Goal: Task Accomplishment & Management: Complete application form

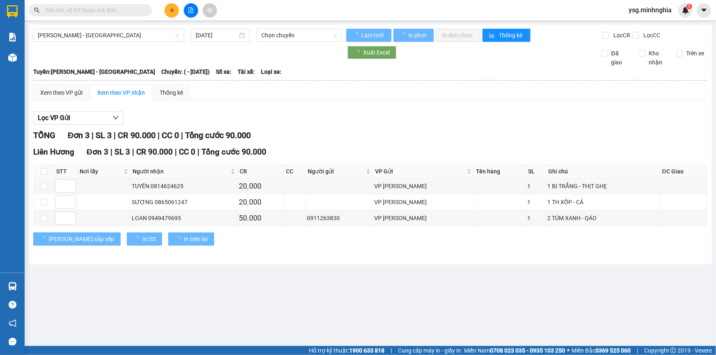
type input "[DATE]"
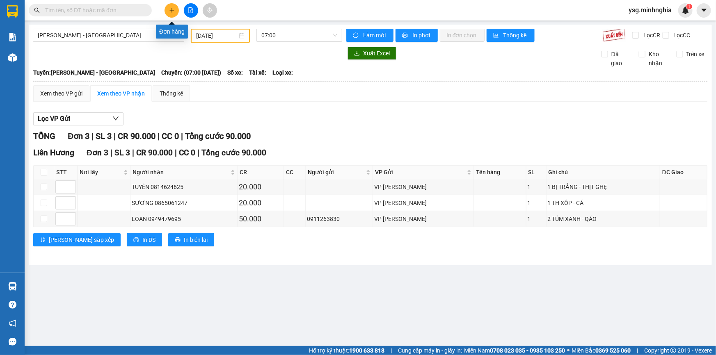
click at [170, 5] on button at bounding box center [172, 10] width 14 height 14
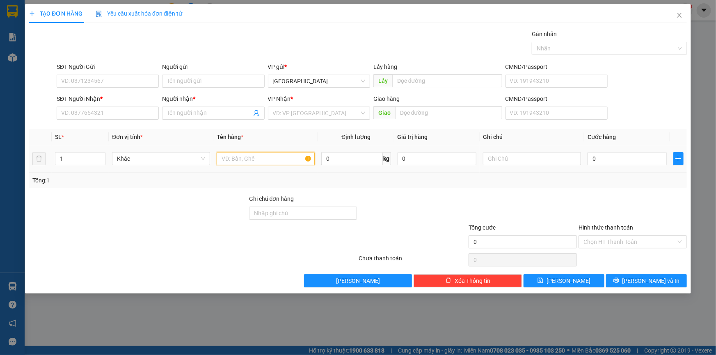
click at [265, 161] on input "text" at bounding box center [266, 158] width 98 height 13
click at [125, 116] on input "SĐT Người Nhận *" at bounding box center [108, 113] width 102 height 13
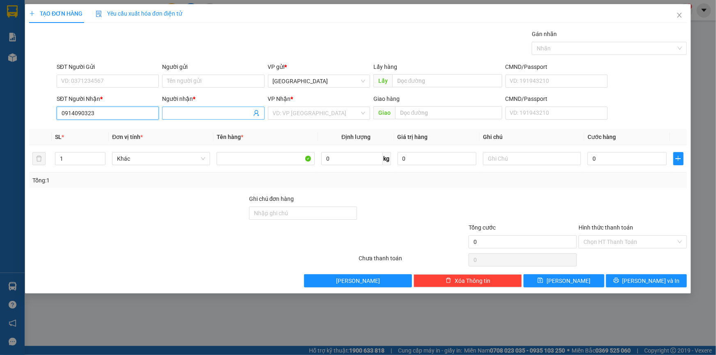
type input "0914090323"
click at [193, 117] on input "Người nhận *" at bounding box center [209, 113] width 84 height 9
click at [180, 110] on input "Người nhận *" at bounding box center [209, 113] width 84 height 9
type input "d"
paste input "đ"
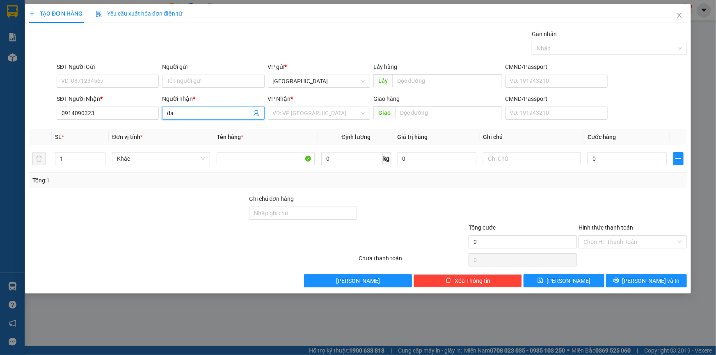
type input "đ"
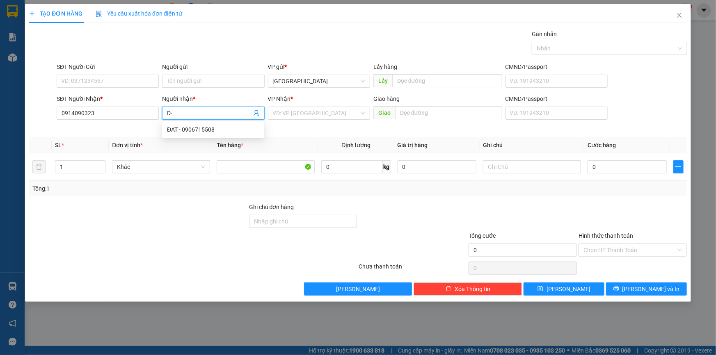
type input "D"
paste input "Đ"
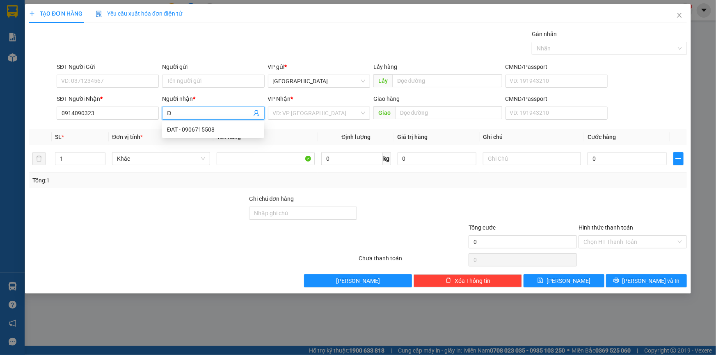
paste input "S"
paste input "ẠT"
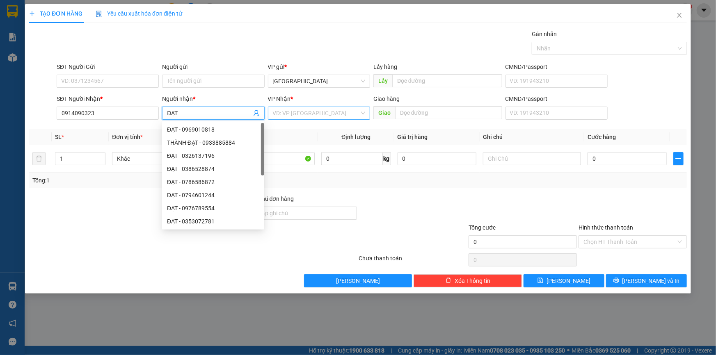
type input "ĐẠT"
click at [348, 112] on input "search" at bounding box center [316, 113] width 87 height 12
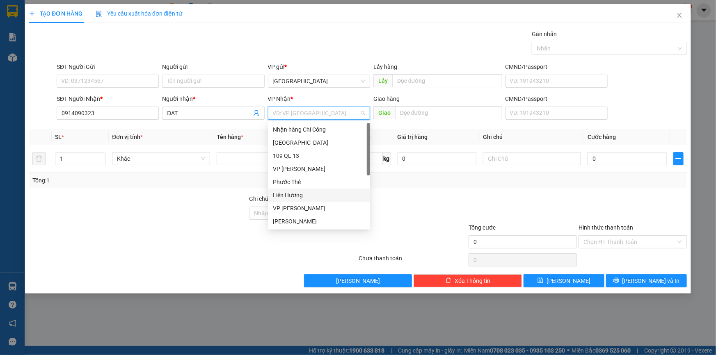
click at [312, 195] on div "Liên Hương" at bounding box center [319, 195] width 92 height 9
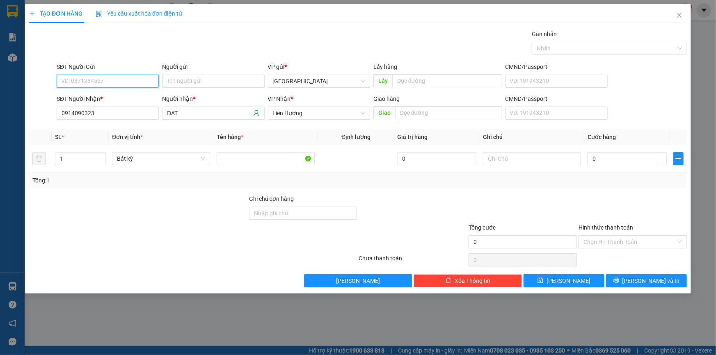
click at [86, 75] on input "SĐT Người Gửi" at bounding box center [108, 81] width 102 height 13
type input "0901474484"
click at [496, 155] on input "text" at bounding box center [532, 158] width 98 height 13
paste input "Ê"
paste input "ỆN"
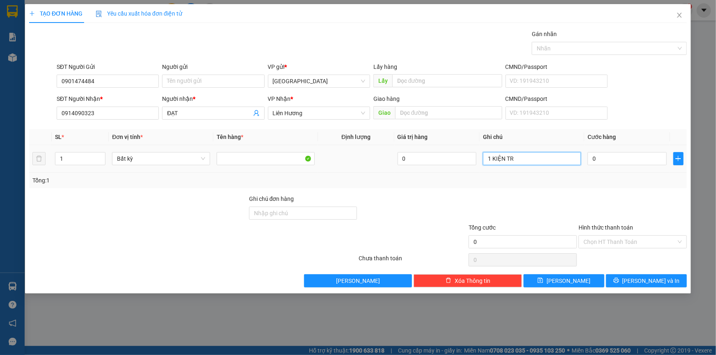
paste input "ĂNG"
paste input "ẮNG"
paste input "Ô"
paste input "Ồ"
paste input "Á"
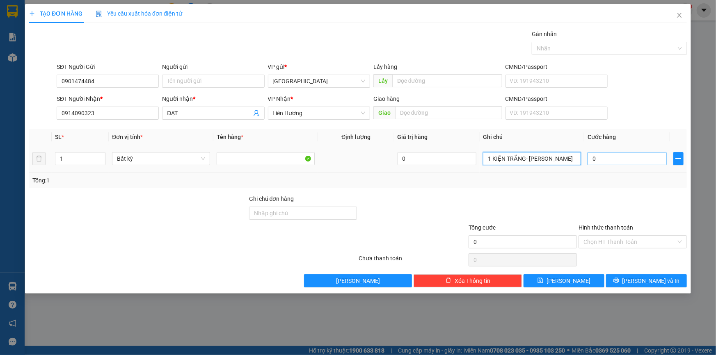
type input "1 KIỆN TRẮNG- HỒ CÁ"
click at [620, 163] on input "0" at bounding box center [626, 158] width 79 height 13
type input "7"
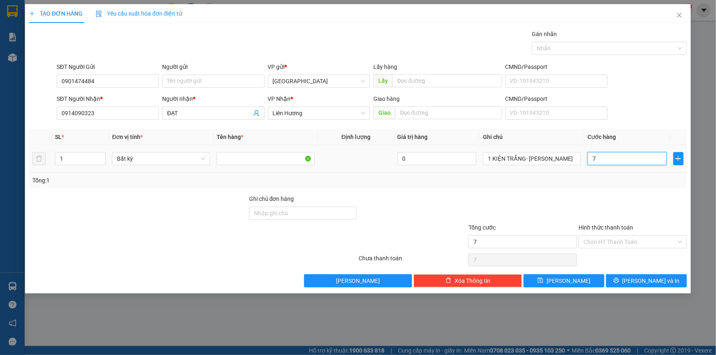
type input "70"
type input "70.000"
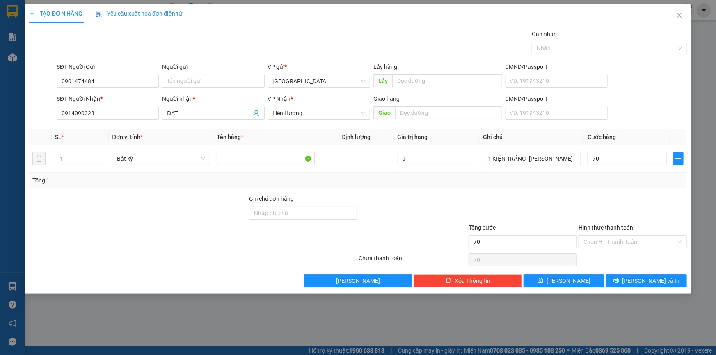
type input "70.000"
click at [650, 218] on div at bounding box center [633, 208] width 110 height 29
click at [570, 156] on input "1 KIỆN TRẮNG- HỒ CÁ" at bounding box center [532, 158] width 98 height 13
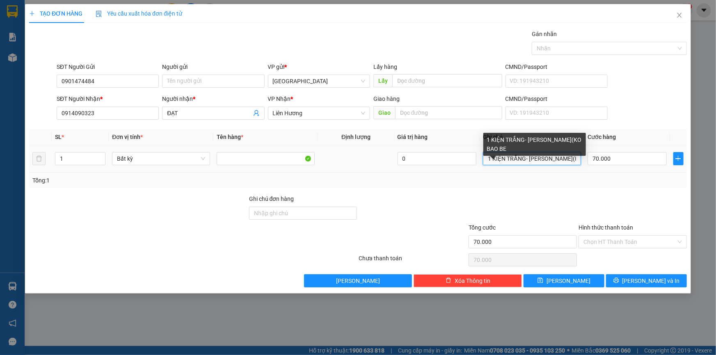
paste input "Ê"
paste input "Ể"
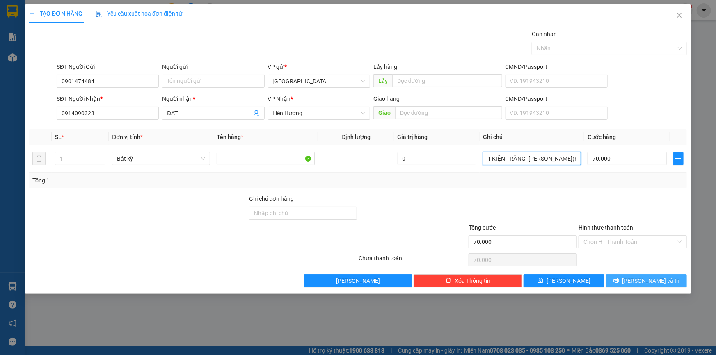
type input "1 KIỆN TRẮNG- HỒ CÁ(KO BAO BỂ)"
click at [674, 277] on button "[PERSON_NAME] và In" at bounding box center [646, 280] width 81 height 13
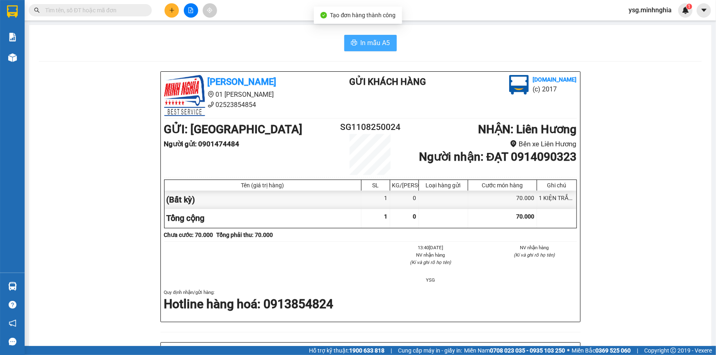
click at [368, 46] on span "In mẫu A5" at bounding box center [376, 43] width 30 height 10
click at [171, 12] on icon "plus" at bounding box center [171, 10] width 0 height 5
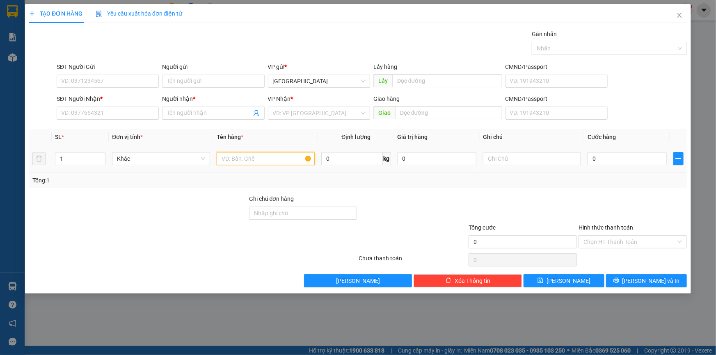
click at [258, 161] on input "text" at bounding box center [266, 158] width 98 height 13
click at [515, 159] on input "text" at bounding box center [532, 158] width 98 height 13
paste input "ị"
paste input "ăng"
paste input "ắng"
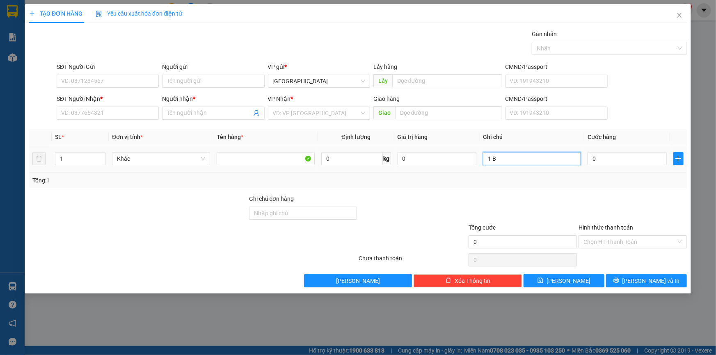
paste input "Ị"
paste input "ĂNG"
paste input "ẮNG"
paste input "ÁO"
type input "1 BỊ TRẮNG-Q.ÁO"
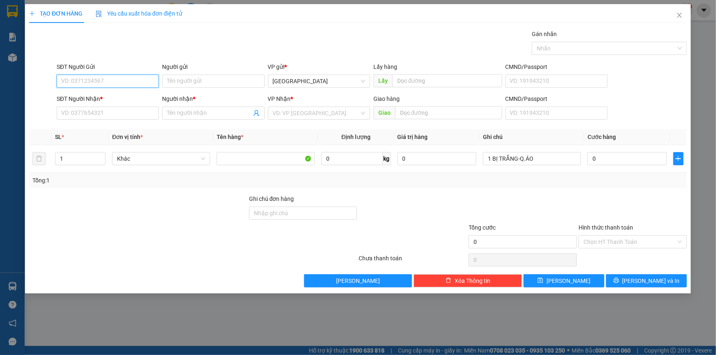
click at [111, 78] on input "SĐT Người Gửi" at bounding box center [108, 81] width 102 height 13
click at [626, 159] on input "0" at bounding box center [626, 158] width 79 height 13
type input "5"
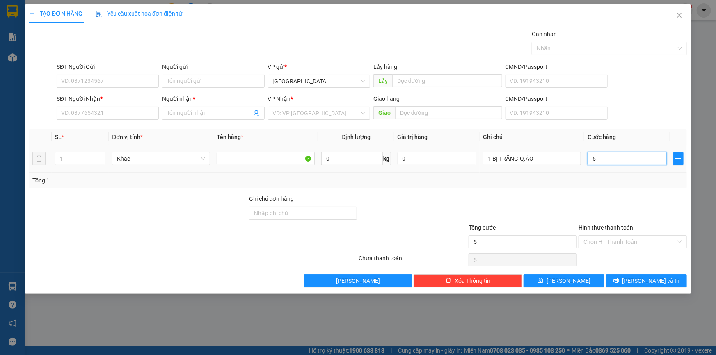
type input "50"
type input "50.000"
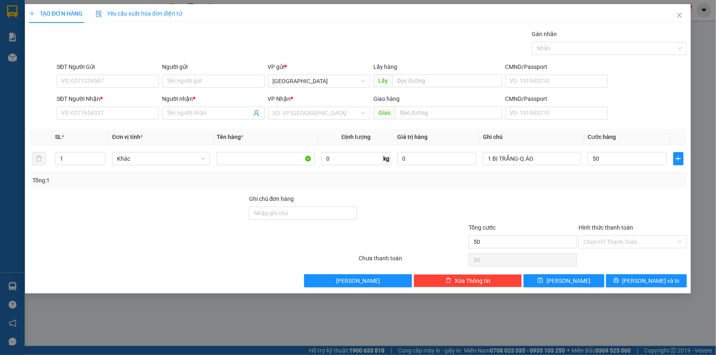
type input "50.000"
click at [123, 82] on input "SĐT Người Gửi" at bounding box center [108, 81] width 102 height 13
type input "0333596979"
click at [458, 85] on input "text" at bounding box center [447, 80] width 110 height 13
paste input "Ê"
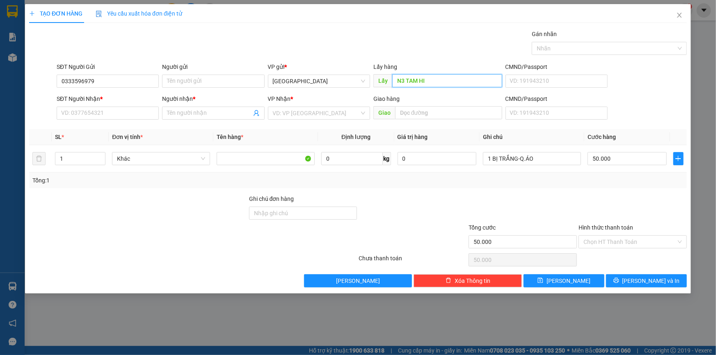
paste input "ỆP"
type input "N3 TAM HIỆP"
click at [97, 112] on input "SĐT Người Nhận *" at bounding box center [108, 113] width 102 height 13
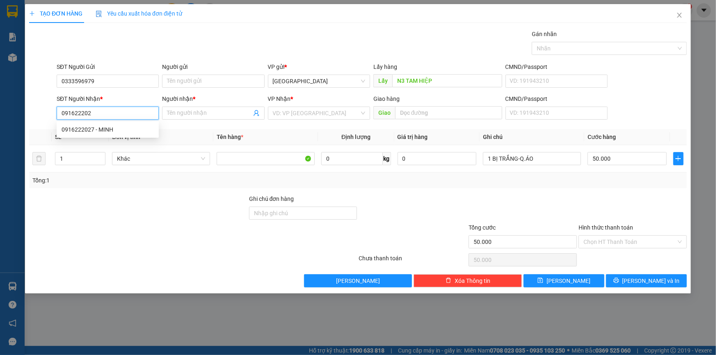
type input "0916222027"
click at [119, 131] on div "0916222027 - MINH" at bounding box center [108, 129] width 92 height 9
type input "MINH"
type input "0916222027"
click at [506, 203] on div at bounding box center [523, 208] width 110 height 29
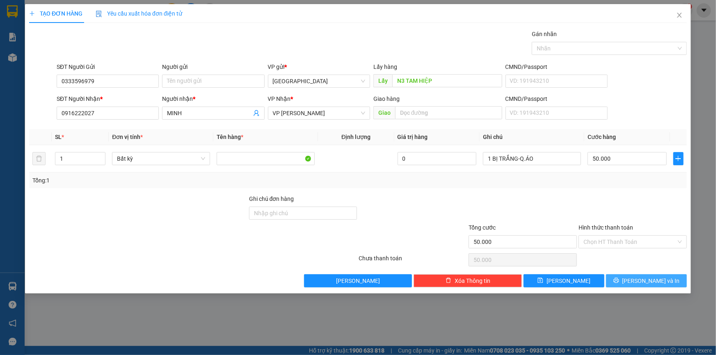
click at [648, 284] on span "[PERSON_NAME] và In" at bounding box center [650, 280] width 57 height 9
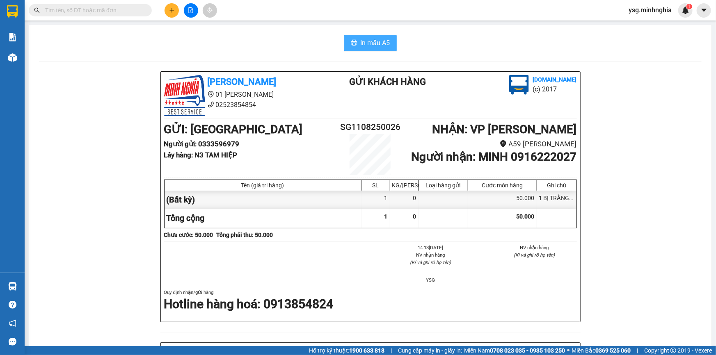
click at [368, 44] on span "In mẫu A5" at bounding box center [376, 43] width 30 height 10
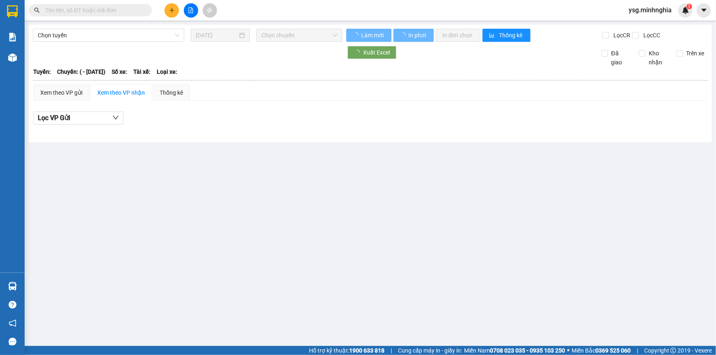
type input "[DATE]"
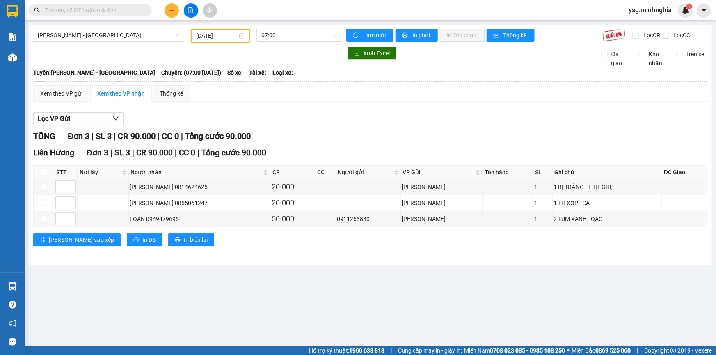
click at [110, 11] on input "text" at bounding box center [93, 10] width 97 height 9
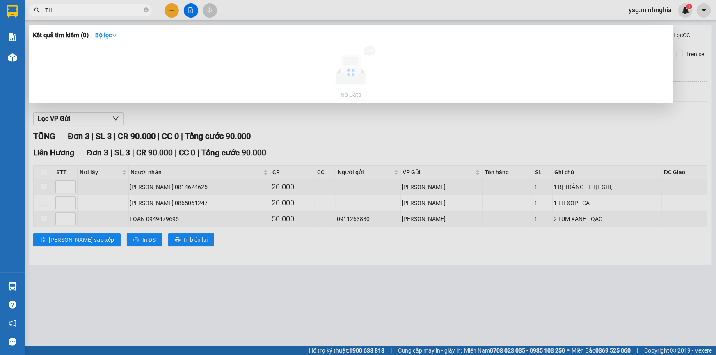
paste input "Ư"
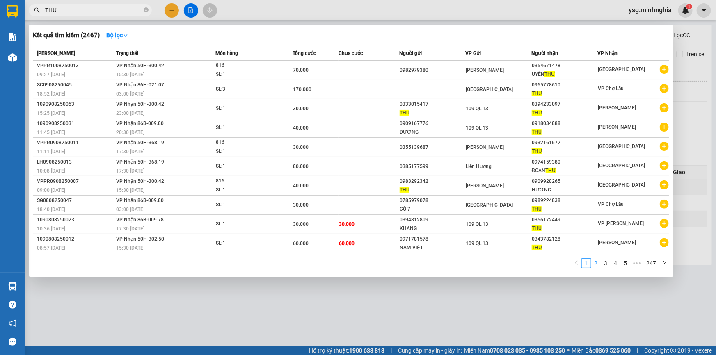
type input "THƯ"
click at [596, 262] on link "2" at bounding box center [596, 263] width 9 height 9
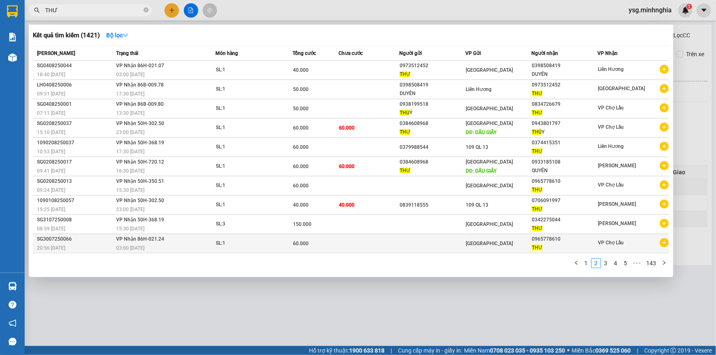
click at [597, 249] on div "THƯ" at bounding box center [564, 248] width 65 height 9
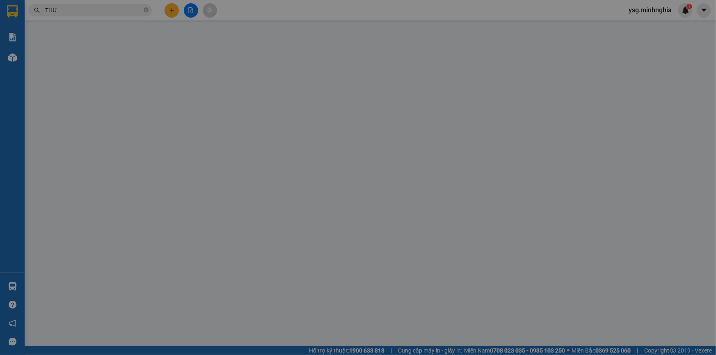
type input "0965778610"
type input "60.000"
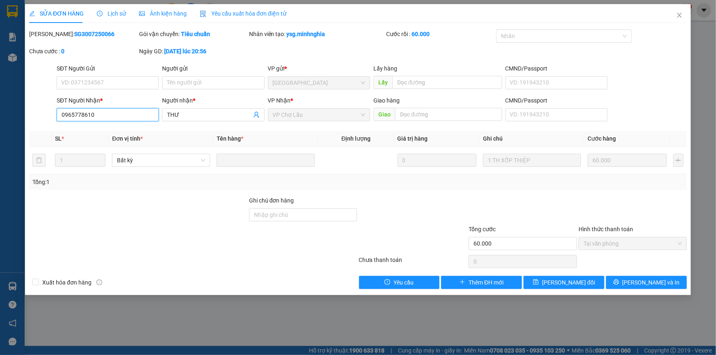
drag, startPoint x: 103, startPoint y: 115, endPoint x: 44, endPoint y: 111, distance: 58.8
click at [44, 111] on div "SĐT Người Nhận * 0965778610 0965778610 Người nhận * THƯ VP Nhận * VP Chợ Lầu Gi…" at bounding box center [357, 110] width 659 height 29
click at [679, 14] on icon "close" at bounding box center [679, 15] width 7 height 7
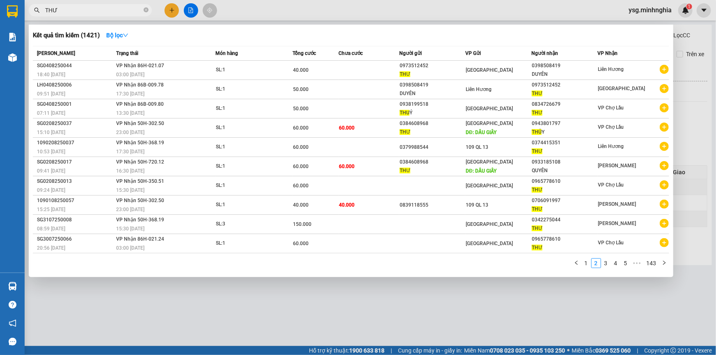
click at [115, 11] on input "THƯ" at bounding box center [93, 10] width 97 height 9
click at [145, 9] on icon "close-circle" at bounding box center [146, 9] width 5 height 5
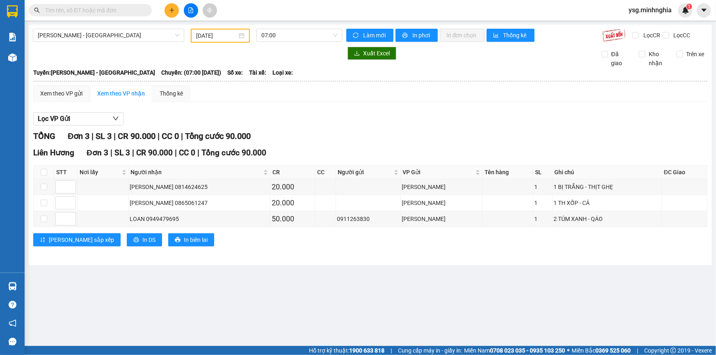
paste input "0965778610"
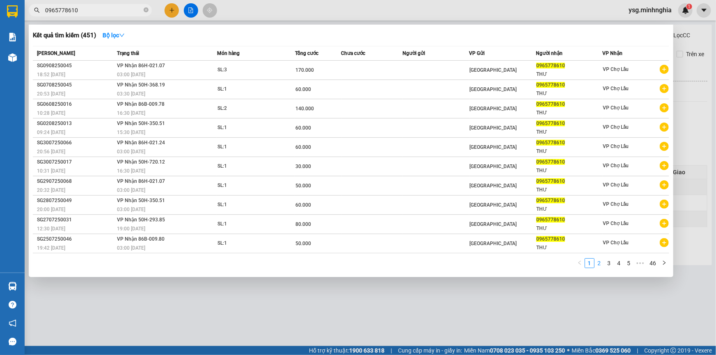
type input "0965778610"
click at [597, 265] on link "2" at bounding box center [599, 263] width 9 height 9
click at [609, 263] on link "3" at bounding box center [609, 263] width 9 height 9
click at [145, 13] on span at bounding box center [146, 11] width 5 height 8
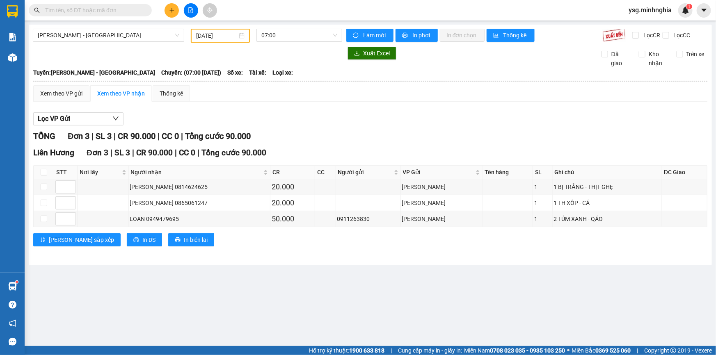
click at [123, 13] on input "text" at bounding box center [93, 10] width 97 height 9
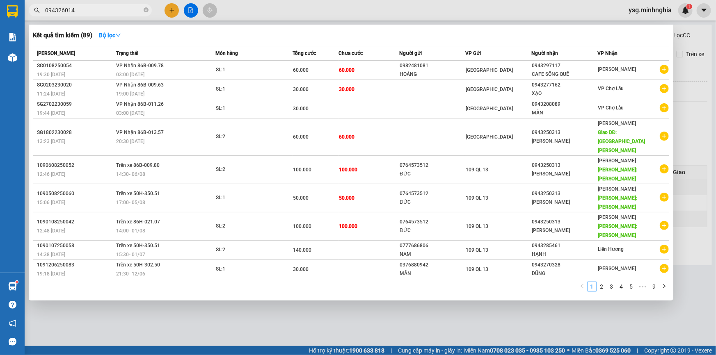
type input "0943260145"
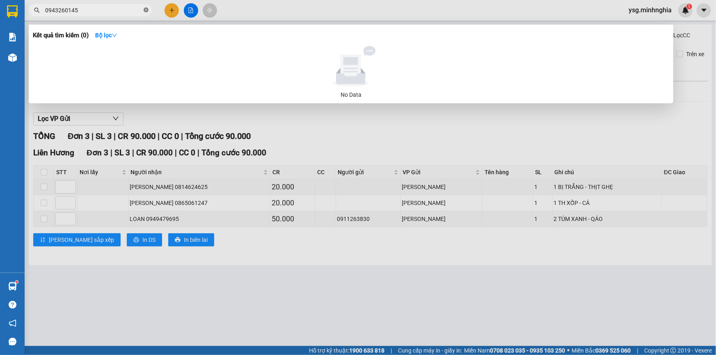
click at [146, 9] on icon "close-circle" at bounding box center [146, 9] width 5 height 5
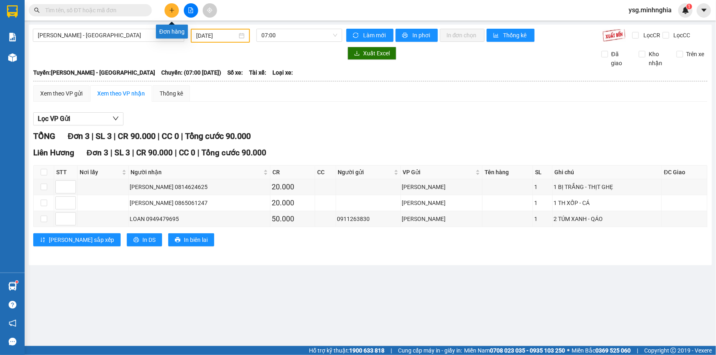
click at [175, 10] on button at bounding box center [172, 10] width 14 height 14
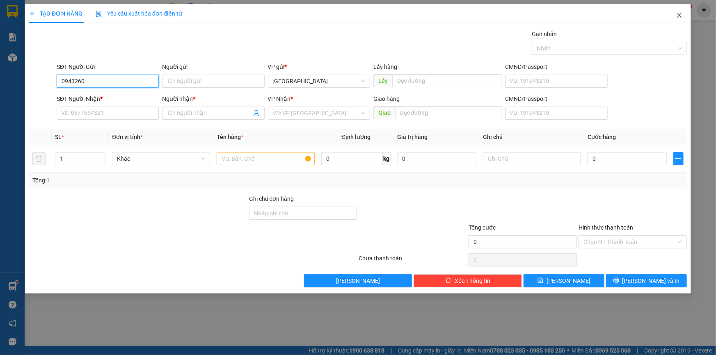
type input "0943260"
click at [678, 14] on icon "close" at bounding box center [679, 15] width 5 height 5
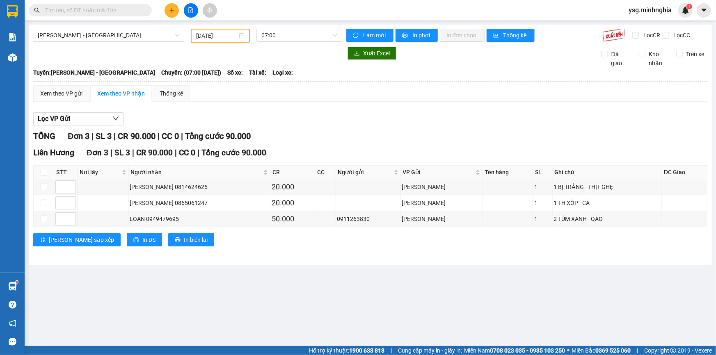
click at [91, 10] on input "text" at bounding box center [93, 10] width 97 height 9
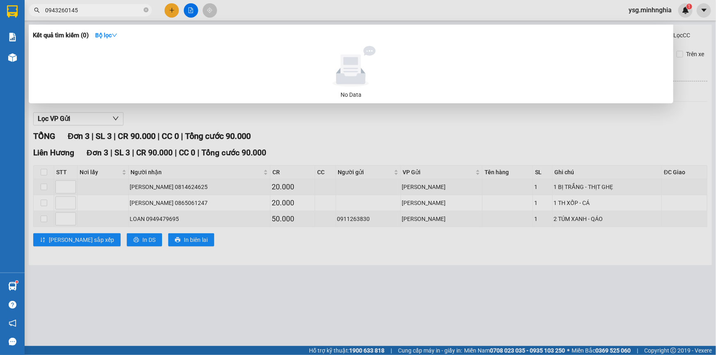
type input "0943260145"
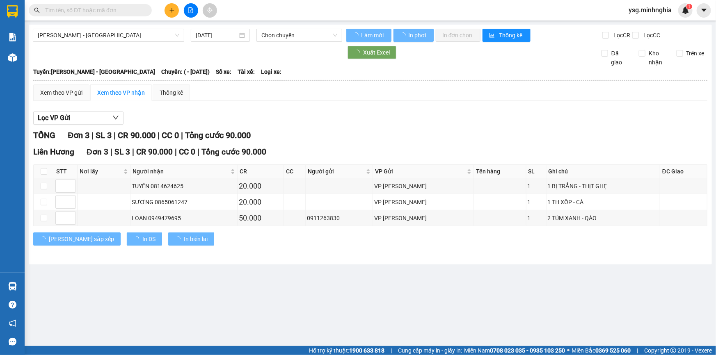
type input "[DATE]"
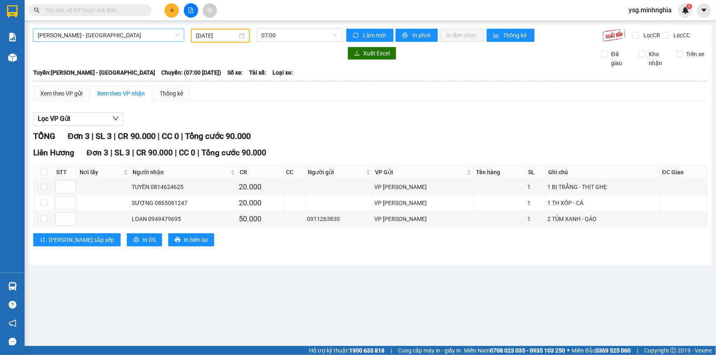
click at [56, 35] on span "[PERSON_NAME] - [GEOGRAPHIC_DATA]" at bounding box center [109, 35] width 142 height 12
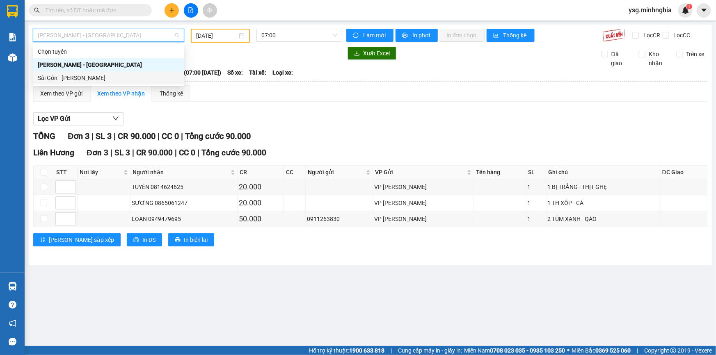
click at [66, 76] on div "Sài Gòn - Phan Rí" at bounding box center [109, 77] width 142 height 9
type input "11/08/2025"
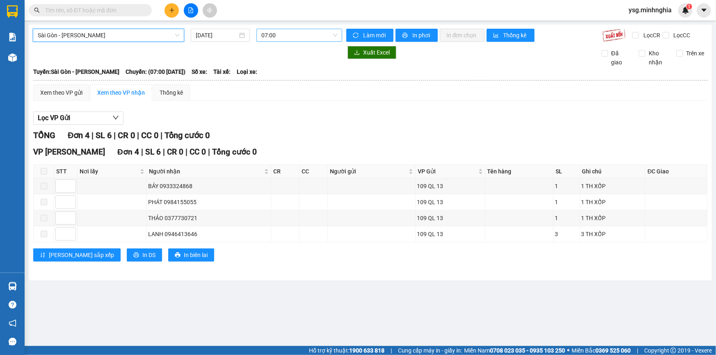
click at [296, 30] on span "07:00" at bounding box center [299, 35] width 76 height 12
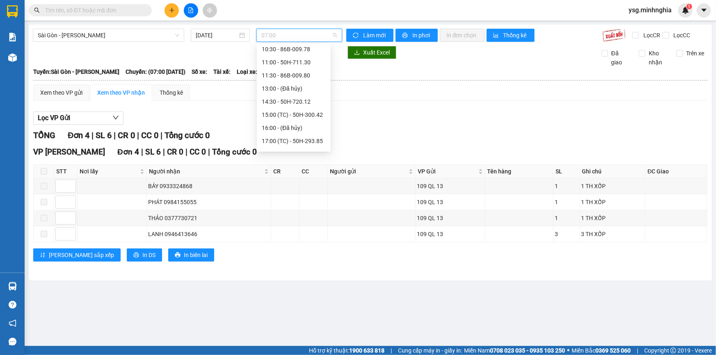
scroll to position [57, 0]
click at [287, 101] on div "14:30 - 50H-720.12" at bounding box center [294, 99] width 64 height 9
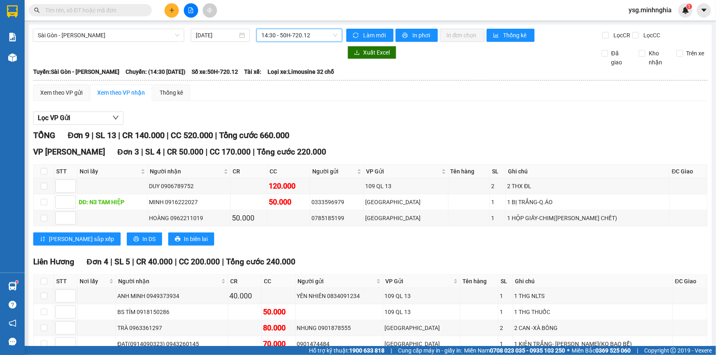
click at [170, 9] on icon "plus" at bounding box center [172, 10] width 6 height 6
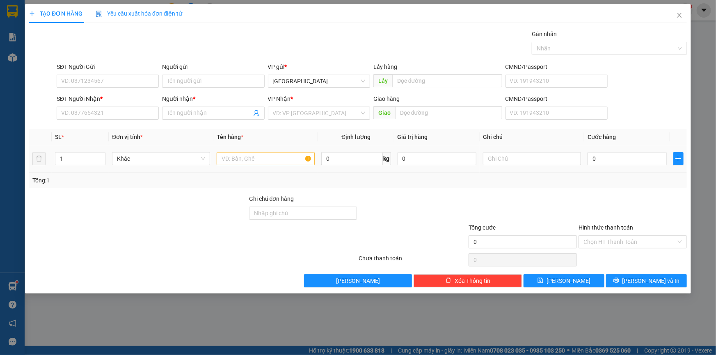
click at [253, 168] on td at bounding box center [265, 158] width 105 height 27
click at [253, 164] on input "text" at bounding box center [266, 158] width 98 height 13
click at [115, 114] on input "SĐT Người Nhận *" at bounding box center [108, 113] width 102 height 13
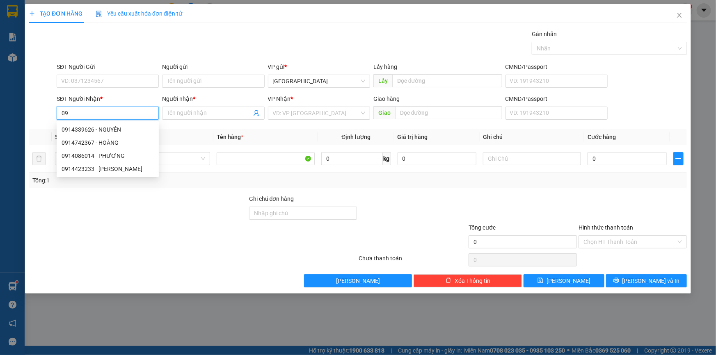
type input "0"
click at [118, 80] on input "SĐT Người Gửi" at bounding box center [108, 81] width 102 height 13
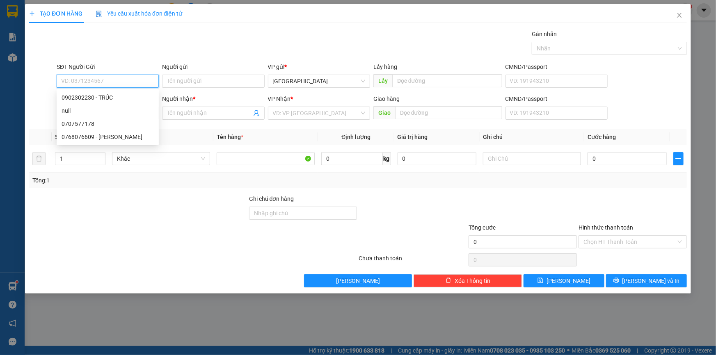
click at [118, 80] on input "SĐT Người Gửi" at bounding box center [108, 81] width 102 height 13
type input "0706077771"
click at [118, 100] on div "0706077771" at bounding box center [108, 97] width 92 height 9
type input "0967646748"
type input "TIÊN"
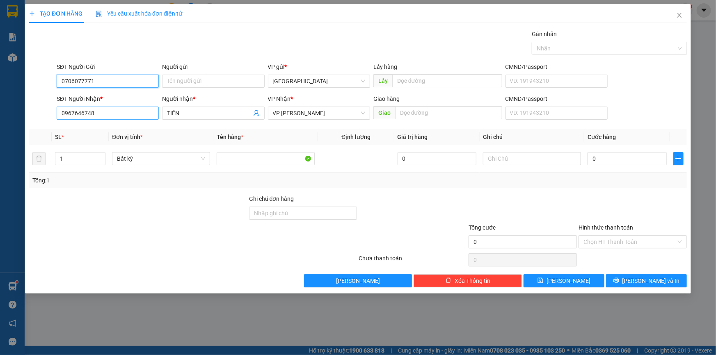
type input "0706077771"
drag, startPoint x: 119, startPoint y: 110, endPoint x: 0, endPoint y: 123, distance: 119.6
click at [0, 123] on div "TẠO ĐƠN HÀNG Yêu cầu xuất hóa đơn điện tử Transit Pickup Surcharge Ids Transit …" at bounding box center [358, 177] width 716 height 355
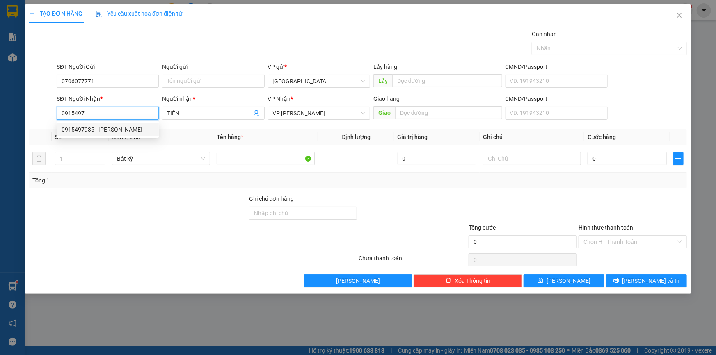
click at [127, 128] on div "0915497935 - HUY" at bounding box center [108, 129] width 92 height 9
type input "0915497935"
type input "HUY"
type input "0915497935"
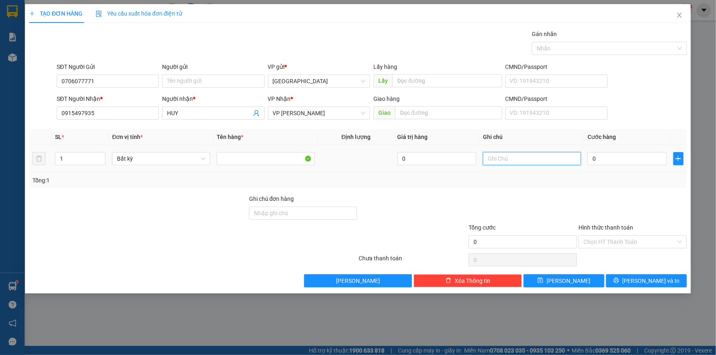
click at [526, 158] on input "text" at bounding box center [532, 158] width 98 height 13
paste input "â"
paste input "ấy"
paste input "Â"
paste input "ẤY"
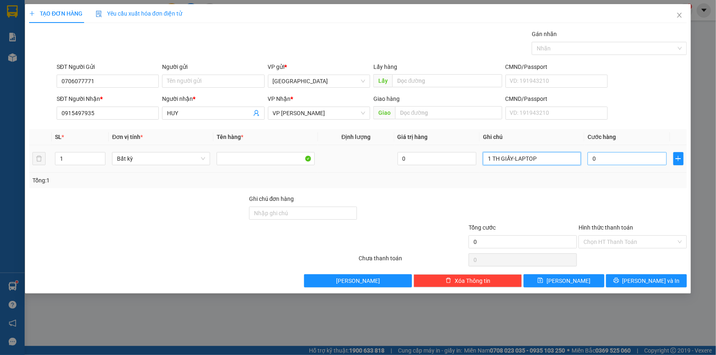
type input "1 TH GIẤY-LAPTOP"
click at [601, 155] on input "0" at bounding box center [626, 158] width 79 height 13
type input "1"
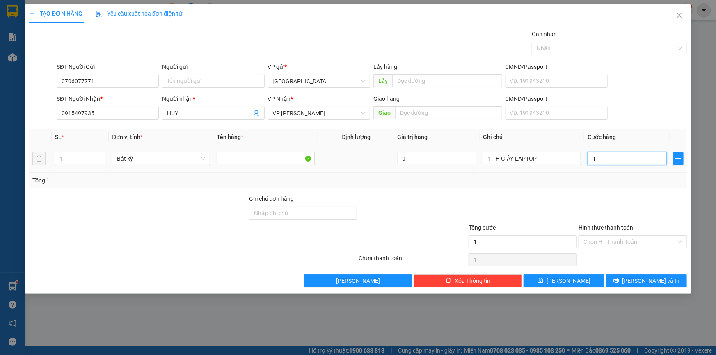
type input "10"
type input "100"
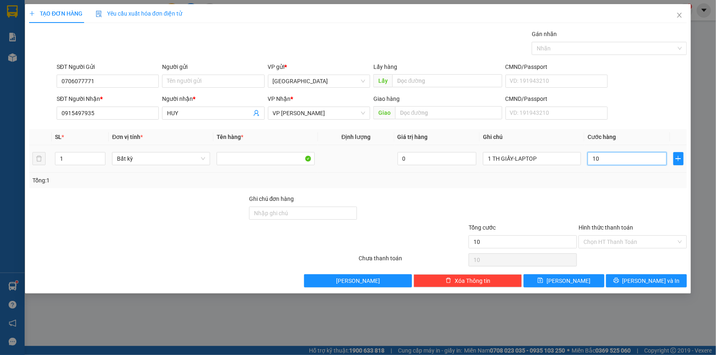
type input "100"
type input "100.000"
click at [609, 203] on div at bounding box center [633, 208] width 110 height 29
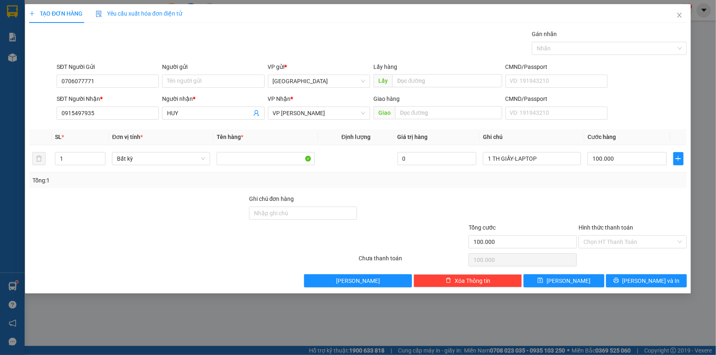
click at [612, 202] on div at bounding box center [633, 208] width 110 height 29
click at [651, 282] on span "[PERSON_NAME] và In" at bounding box center [650, 280] width 57 height 9
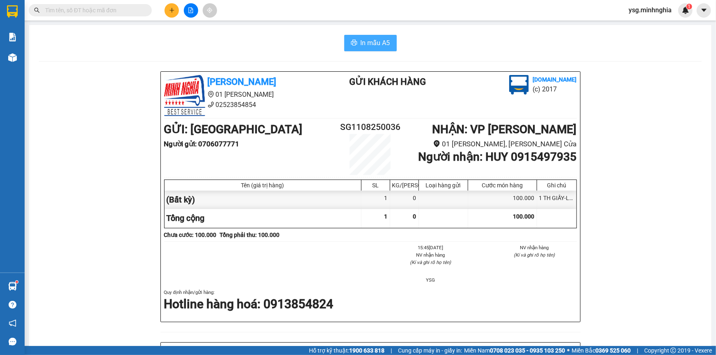
click at [388, 46] on button "In mẫu A5" at bounding box center [370, 43] width 53 height 16
click at [126, 10] on input "text" at bounding box center [93, 10] width 97 height 9
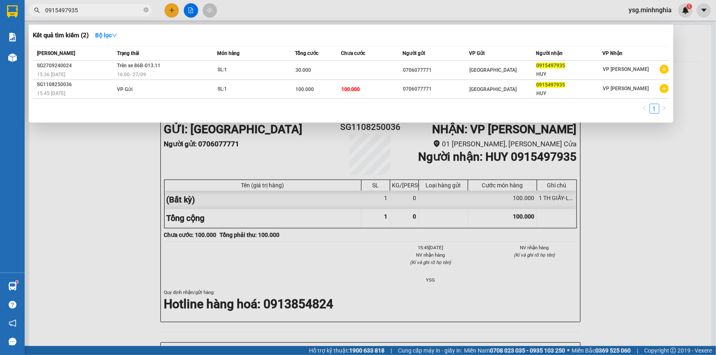
type input "0915497935"
click at [453, 69] on div "0706077771" at bounding box center [436, 70] width 66 height 9
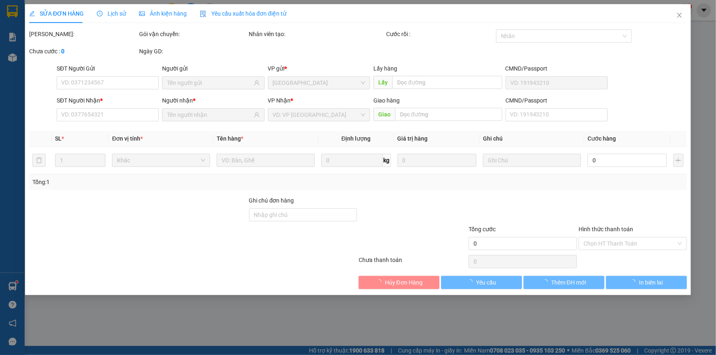
type input "0706077771"
type input "0915497935"
type input "30.000"
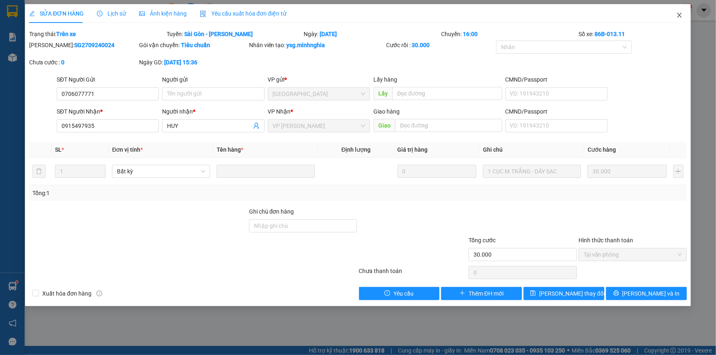
click at [680, 15] on icon "close" at bounding box center [679, 15] width 5 height 5
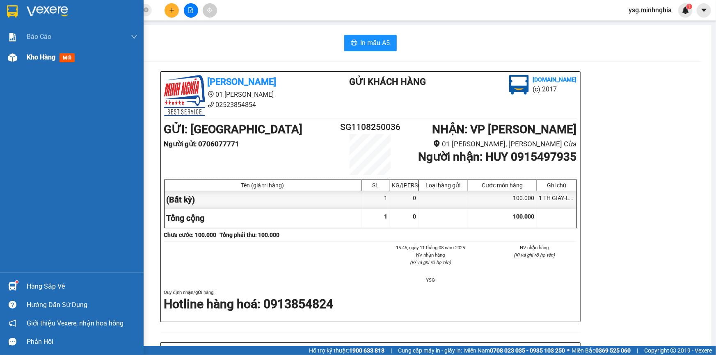
click at [34, 58] on span "Kho hàng" at bounding box center [41, 57] width 29 height 8
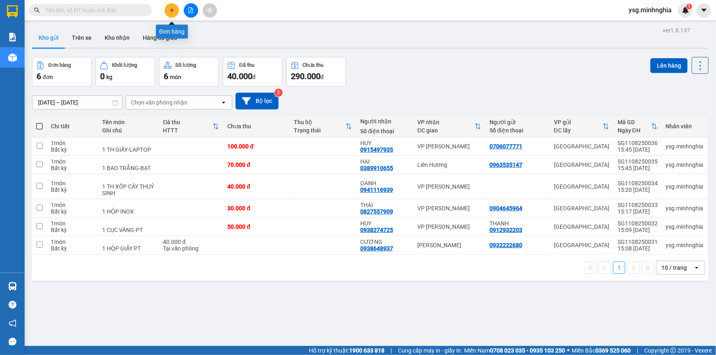
click at [175, 12] on button at bounding box center [172, 10] width 14 height 14
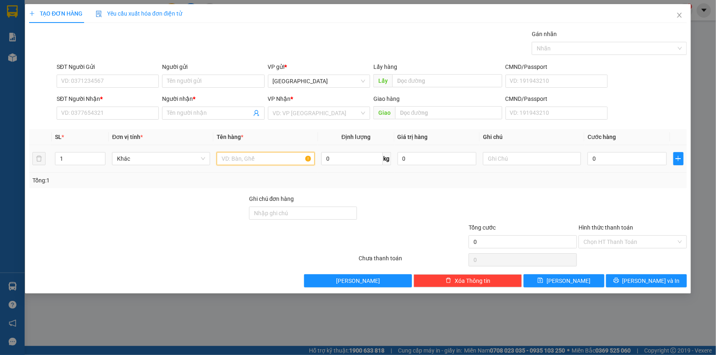
click at [274, 164] on input "text" at bounding box center [266, 158] width 98 height 13
type input "0"
click at [96, 80] on input "SĐT Người Gửi" at bounding box center [108, 81] width 102 height 13
type input "0917382933"
click at [109, 113] on input "SĐT Người Nhận *" at bounding box center [108, 113] width 102 height 13
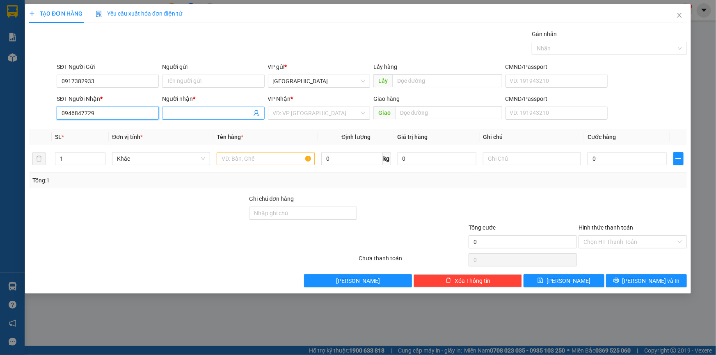
type input "0946847729"
click at [198, 112] on input "Người nhận *" at bounding box center [209, 113] width 84 height 9
paste input "ƯƠNG"
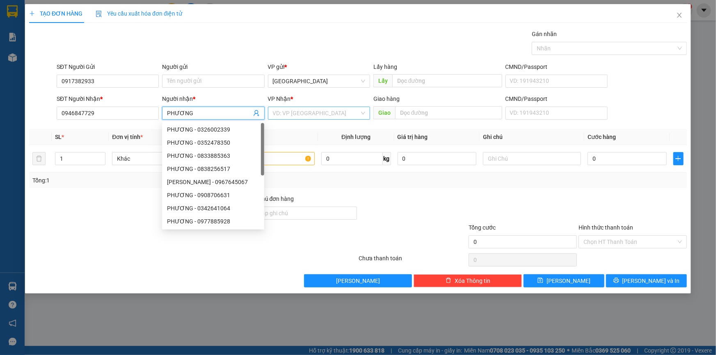
type input "PHƯƠNG"
click at [311, 114] on input "search" at bounding box center [316, 113] width 87 height 12
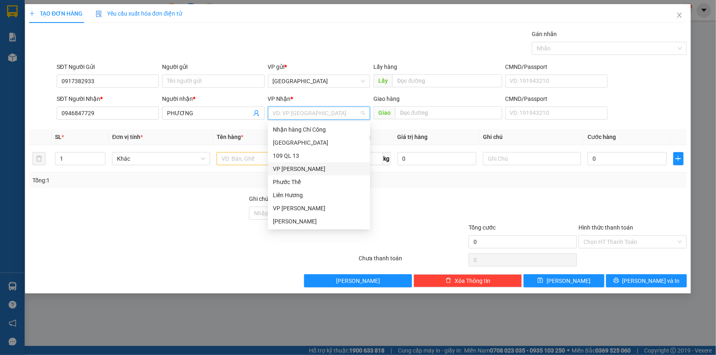
click at [306, 171] on div "VP [PERSON_NAME]" at bounding box center [319, 169] width 92 height 9
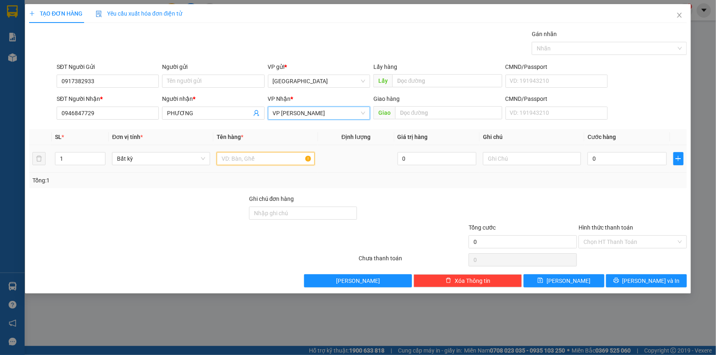
click at [250, 159] on input "text" at bounding box center [266, 158] width 98 height 13
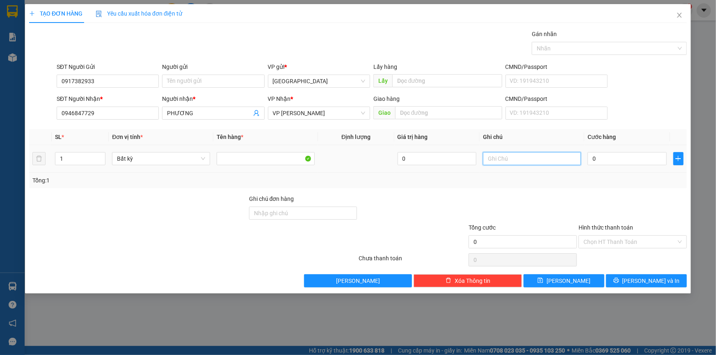
click at [544, 154] on input "text" at bounding box center [532, 158] width 98 height 13
paste input "Ị"
paste input "Đ"
type input "1 BỊ ĐEN-GT"
click at [617, 155] on input "0" at bounding box center [626, 158] width 79 height 13
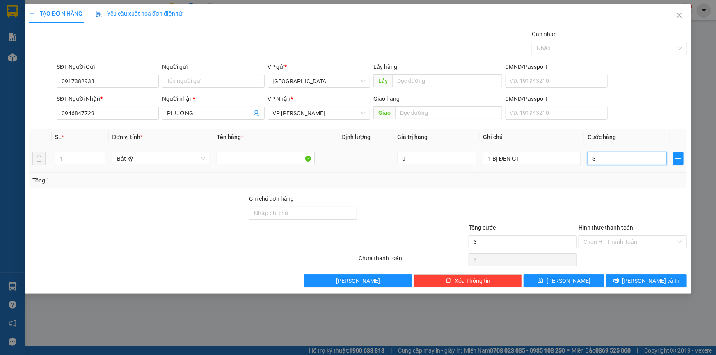
type input "3"
type input "30"
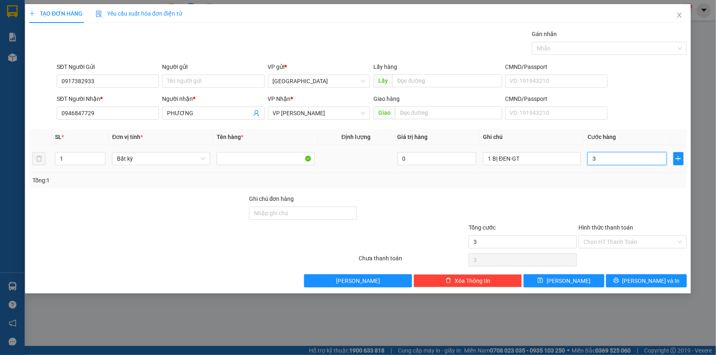
type input "30"
type input "30.000"
click at [590, 205] on div at bounding box center [633, 208] width 110 height 29
click at [613, 239] on input "Hình thức thanh toán" at bounding box center [629, 242] width 93 height 12
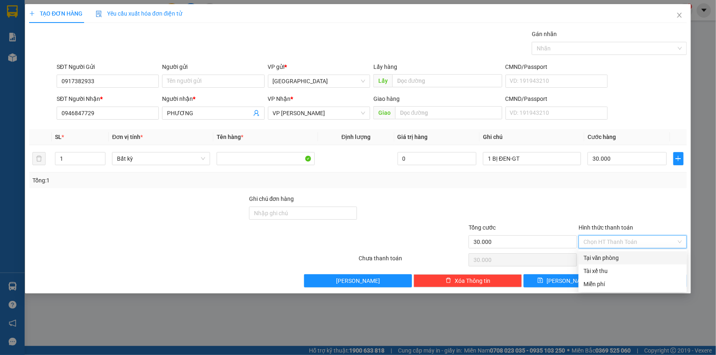
click at [611, 254] on div "Tại văn phòng" at bounding box center [632, 258] width 98 height 9
type input "0"
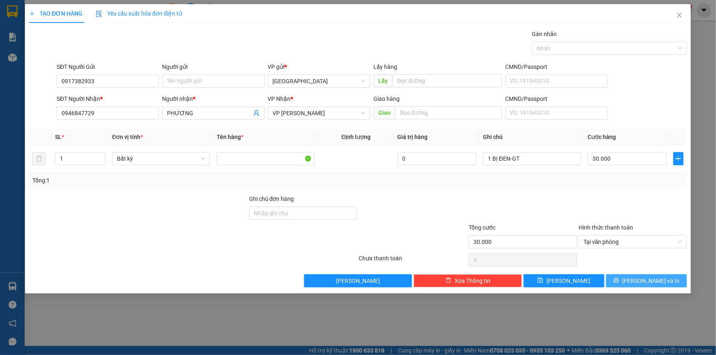
click at [647, 281] on span "[PERSON_NAME] và In" at bounding box center [650, 280] width 57 height 9
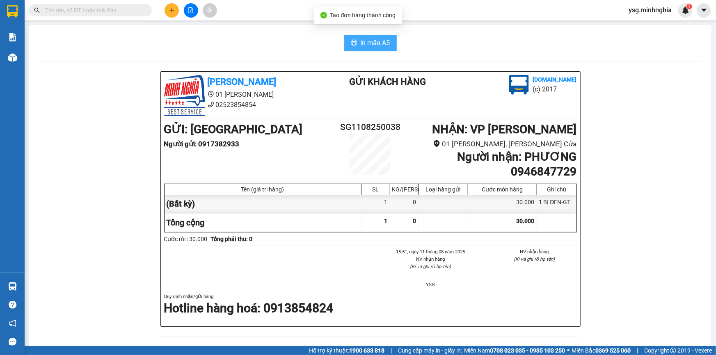
click at [373, 48] on span "In mẫu A5" at bounding box center [376, 43] width 30 height 10
click at [175, 13] on button at bounding box center [172, 10] width 14 height 14
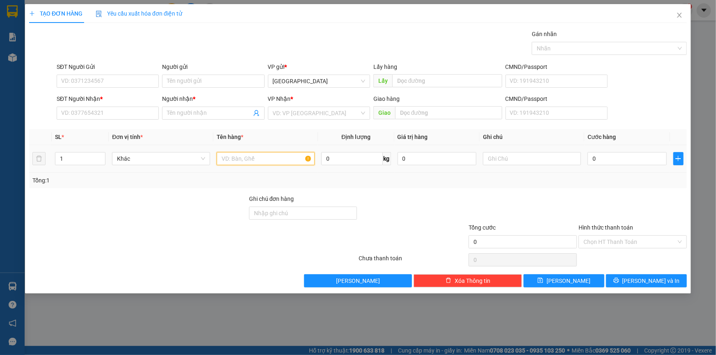
click at [270, 156] on input "text" at bounding box center [266, 158] width 98 height 13
click at [684, 16] on span "Close" at bounding box center [679, 15] width 23 height 23
